Goal: Find specific page/section: Find specific page/section

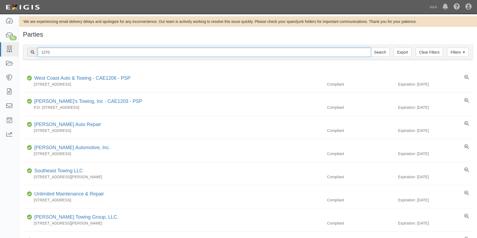
drag, startPoint x: 58, startPoint y: 50, endPoint x: 19, endPoint y: 49, distance: 39.6
click at [24, 49] on div "Filters Clear Filters Export 1270 Search Filters" at bounding box center [247, 52] width 449 height 15
type input "23054"
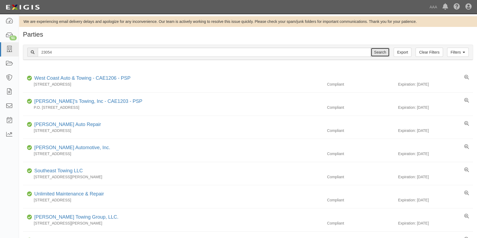
click at [378, 52] on input "Search" at bounding box center [379, 52] width 19 height 9
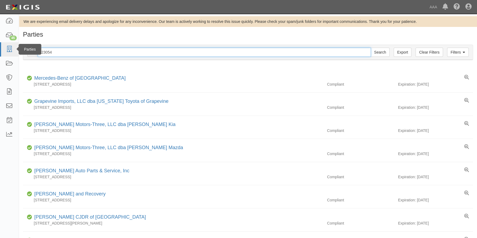
drag, startPoint x: 61, startPoint y: 50, endPoint x: 0, endPoint y: 50, distance: 60.7
type input "20828"
click at [370, 48] on input "Search" at bounding box center [379, 52] width 19 height 9
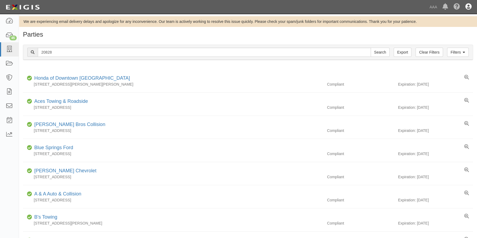
click at [466, 5] on icon at bounding box center [468, 7] width 6 height 6
click at [443, 29] on link "Sign Out" at bounding box center [452, 31] width 43 height 11
